Goal: Information Seeking & Learning: Check status

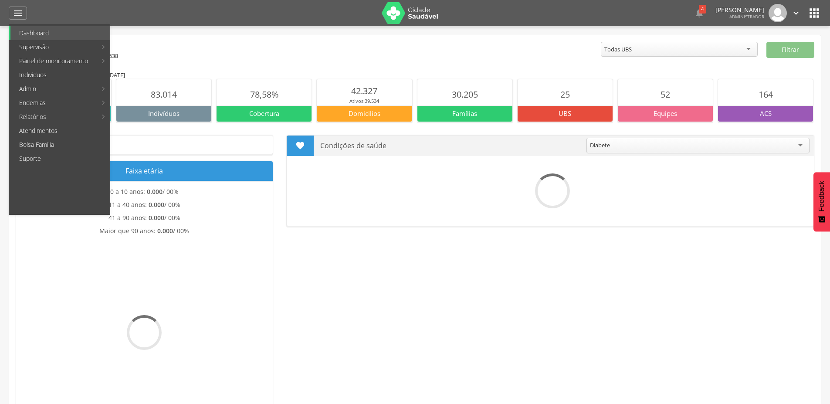
click at [257, 34] on link "Resumo do trabalho de campo" at bounding box center [269, 33] width 117 height 14
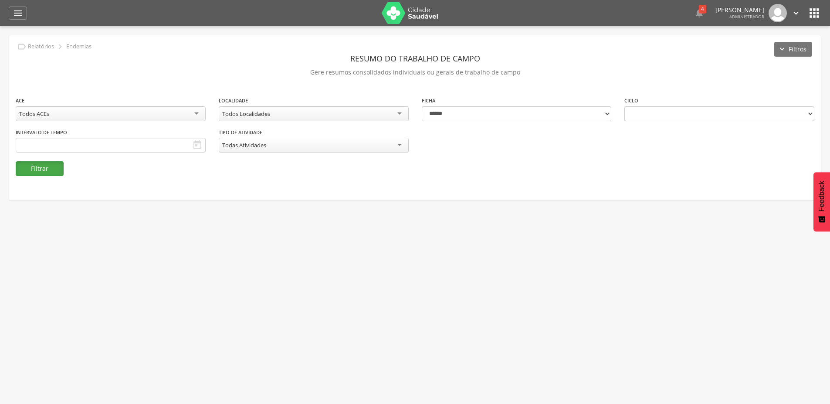
click at [48, 172] on button "Filtrar" at bounding box center [40, 168] width 48 height 15
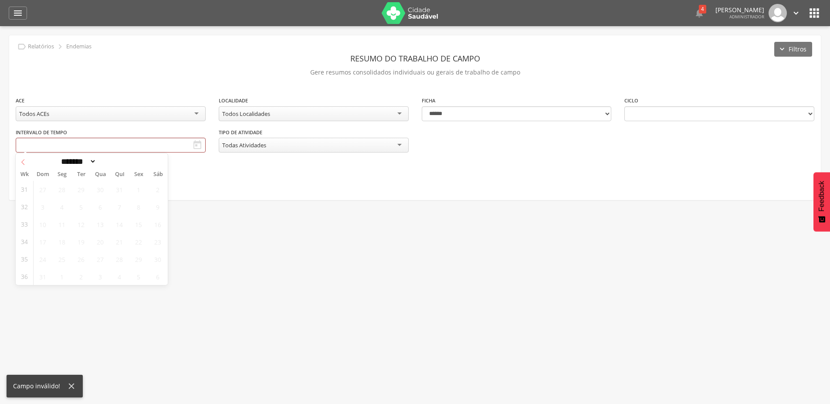
click at [24, 163] on icon at bounding box center [23, 162] width 6 height 6
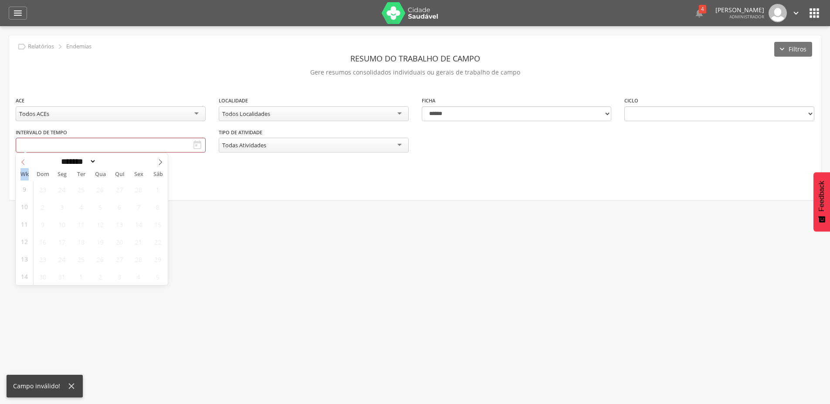
click at [24, 163] on icon at bounding box center [23, 162] width 6 height 6
select select "*"
click at [24, 163] on icon at bounding box center [23, 162] width 6 height 6
type input "****"
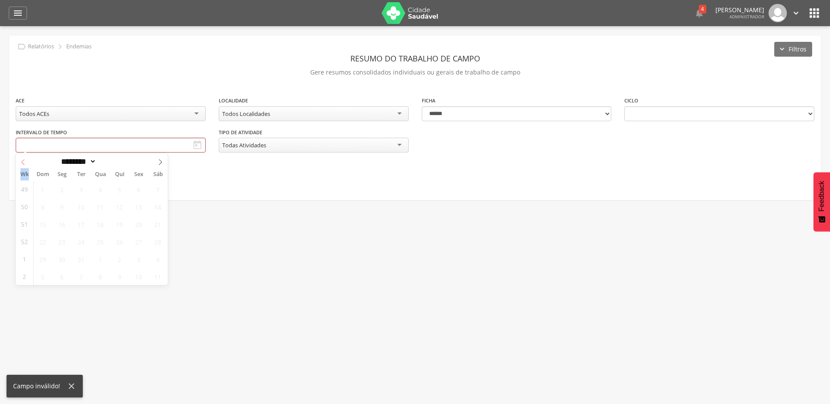
click at [24, 163] on icon at bounding box center [23, 162] width 6 height 6
click at [212, 180] on div "**********" at bounding box center [415, 117] width 812 height 165
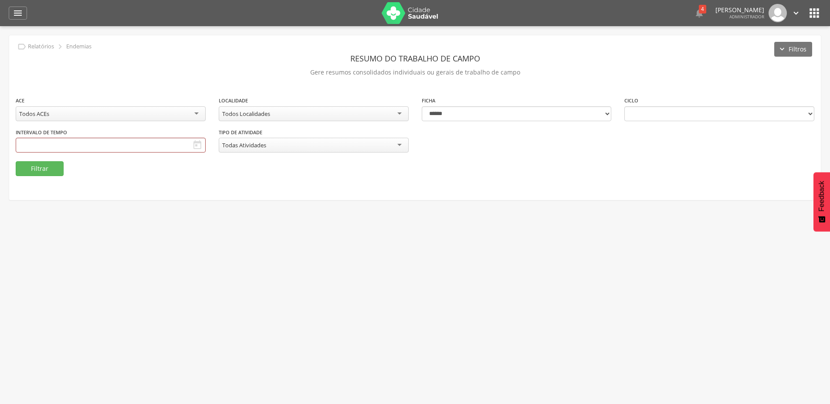
click at [195, 144] on icon "" at bounding box center [197, 145] width 10 height 10
click at [347, 119] on div "Todos Localidades" at bounding box center [314, 113] width 190 height 15
click at [103, 143] on input "text" at bounding box center [111, 145] width 190 height 15
click at [71, 187] on div "1 2 3 4 5 6 7 8 9 10 11 12 13 14 15 16 17 18 19 20 21 22 23 24 25 26 27 28 29 3…" at bounding box center [100, 232] width 134 height 105
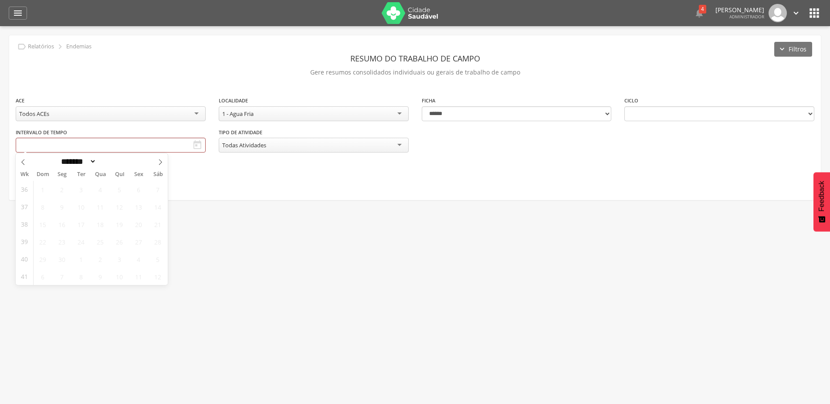
click at [31, 197] on div "36 37 38 39 40 41" at bounding box center [24, 233] width 17 height 104
click at [22, 161] on icon at bounding box center [23, 162] width 6 height 6
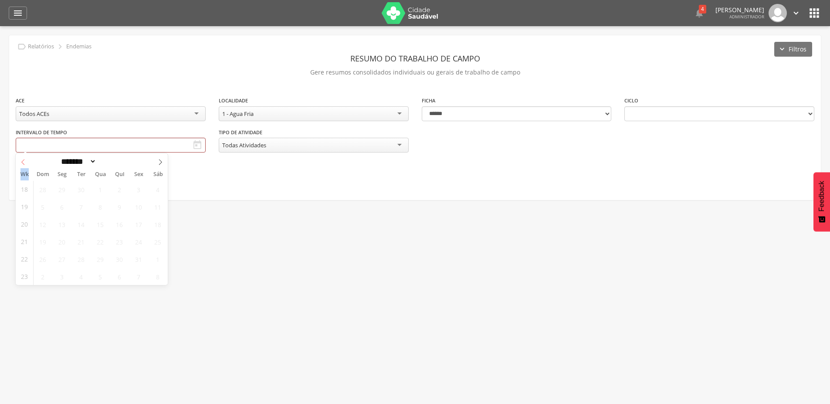
click at [22, 161] on icon at bounding box center [23, 162] width 6 height 6
select select "*"
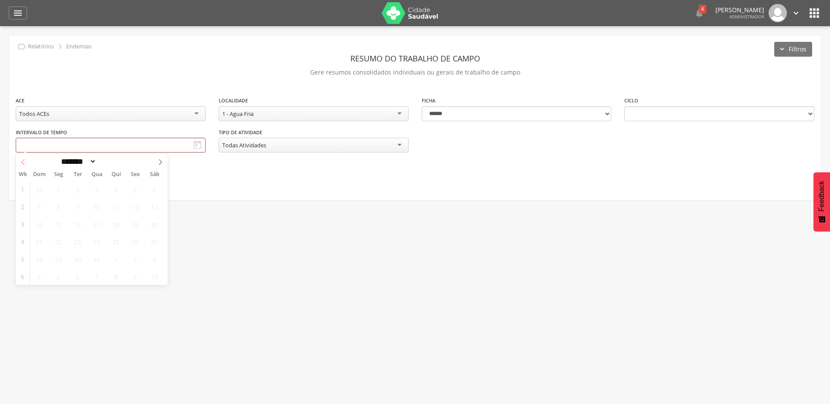
click at [22, 161] on icon at bounding box center [23, 162] width 6 height 6
type input "****"
click at [22, 161] on icon at bounding box center [23, 162] width 6 height 6
drag, startPoint x: 22, startPoint y: 161, endPoint x: 40, endPoint y: 172, distance: 20.9
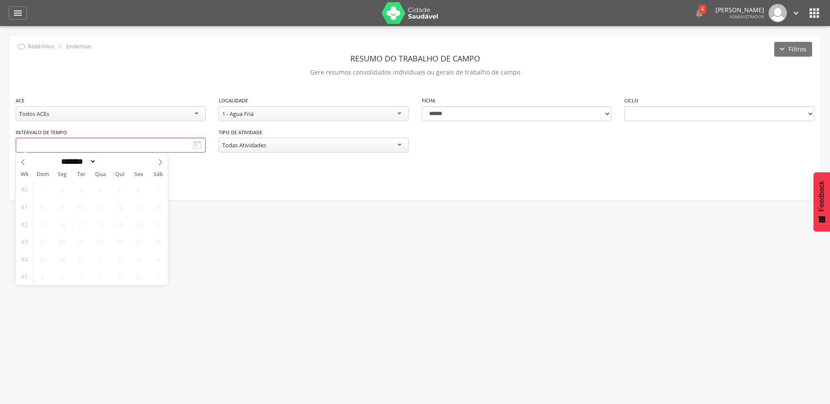
click at [23, 161] on icon at bounding box center [23, 162] width 6 height 6
select select "*"
click at [91, 210] on div "27 28 29 30 31 1 2 3 4 5 6 7 8 9 10 11 12 13 14 15 16 17 18 19 20 21 22 23 24 2…" at bounding box center [100, 232] width 134 height 105
click at [229, 174] on fieldset "**********" at bounding box center [415, 136] width 799 height 80
click at [694, 14] on icon "" at bounding box center [699, 13] width 10 height 10
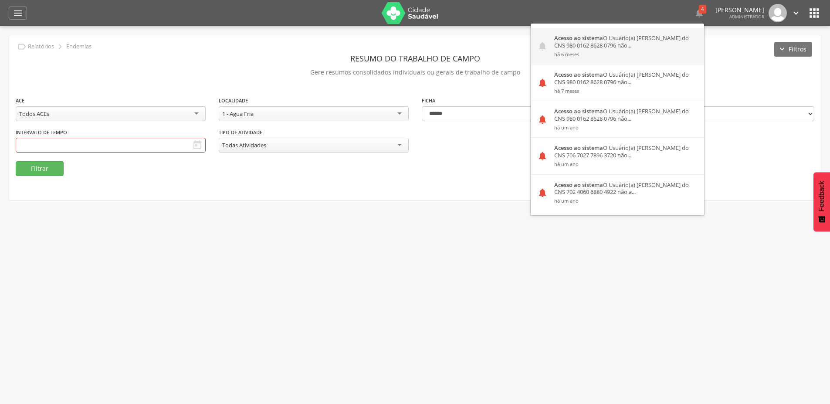
click at [609, 44] on div "Acesso ao sistema O Usuário(a) Marylene Correia de Paula do CNS 980 0162 8628 0…" at bounding box center [626, 46] width 156 height 36
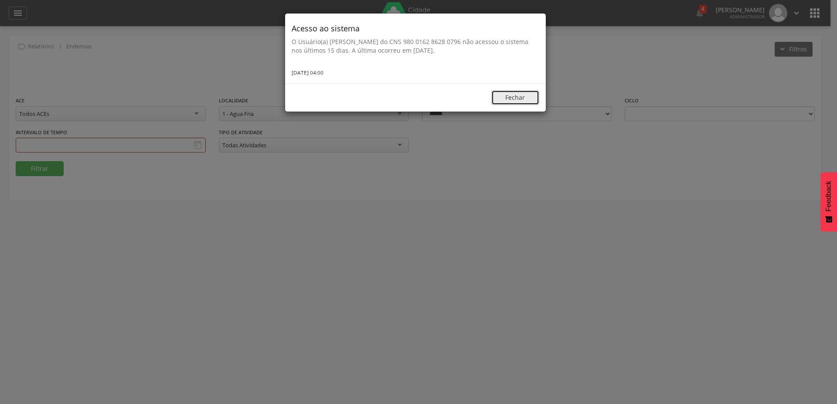
click at [509, 99] on button "Fechar" at bounding box center [515, 97] width 48 height 15
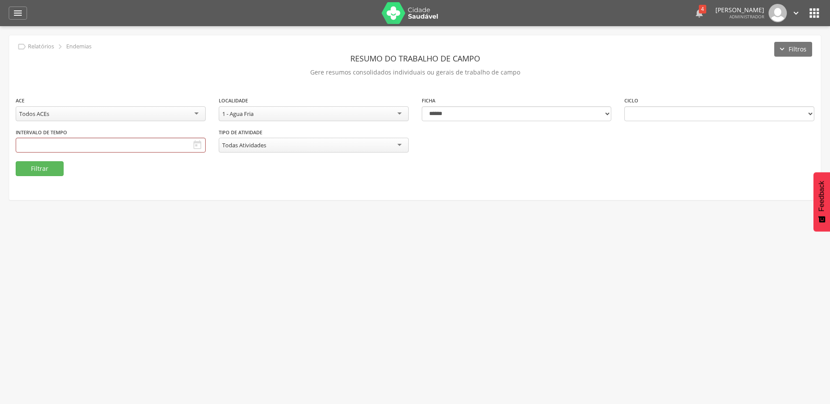
click at [694, 14] on icon "" at bounding box center [699, 13] width 10 height 10
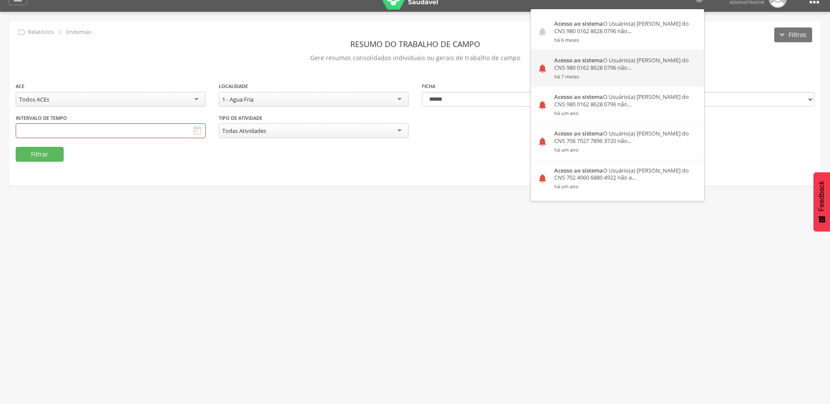
scroll to position [26, 0]
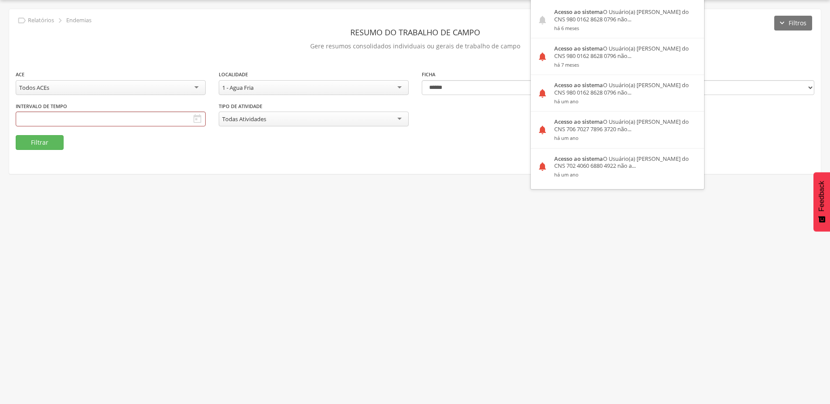
click at [710, 54] on div "**********" at bounding box center [415, 91] width 812 height 165
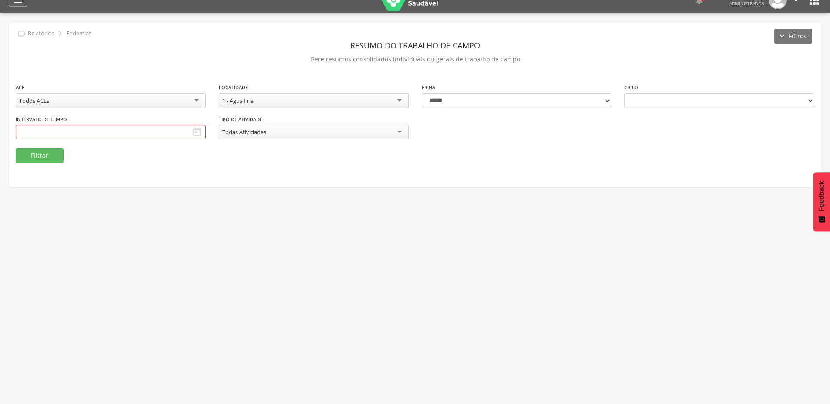
scroll to position [0, 0]
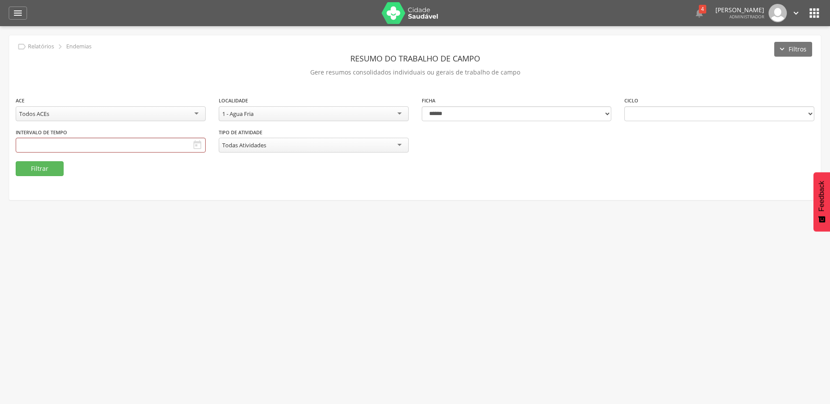
click at [412, 18] on img at bounding box center [410, 13] width 57 height 22
